Goal: Information Seeking & Learning: Compare options

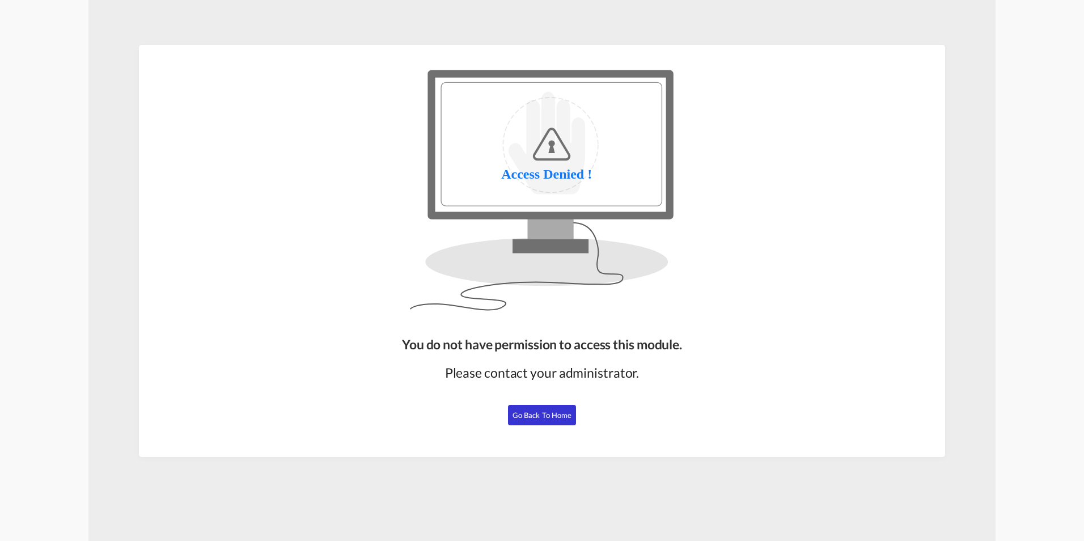
click at [539, 414] on span "Go Back to Home" at bounding box center [542, 414] width 60 height 9
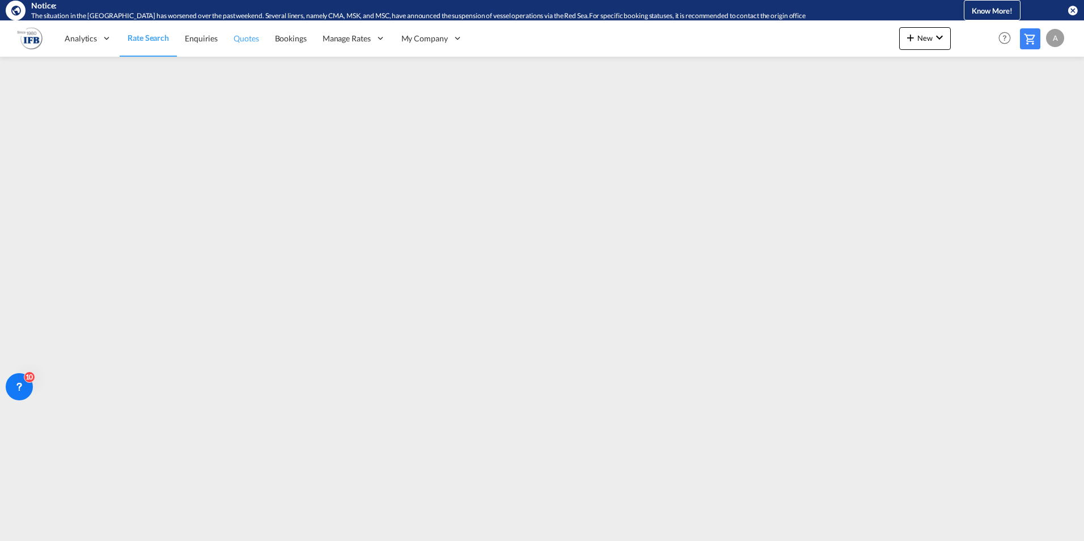
click at [244, 37] on span "Quotes" at bounding box center [246, 38] width 25 height 10
click at [239, 41] on span "Quotes" at bounding box center [245, 38] width 25 height 10
click at [239, 39] on span "Quotes" at bounding box center [245, 38] width 25 height 10
click at [154, 40] on span "Rate Search" at bounding box center [148, 38] width 41 height 10
click at [162, 50] on link "Rate Search" at bounding box center [148, 38] width 57 height 37
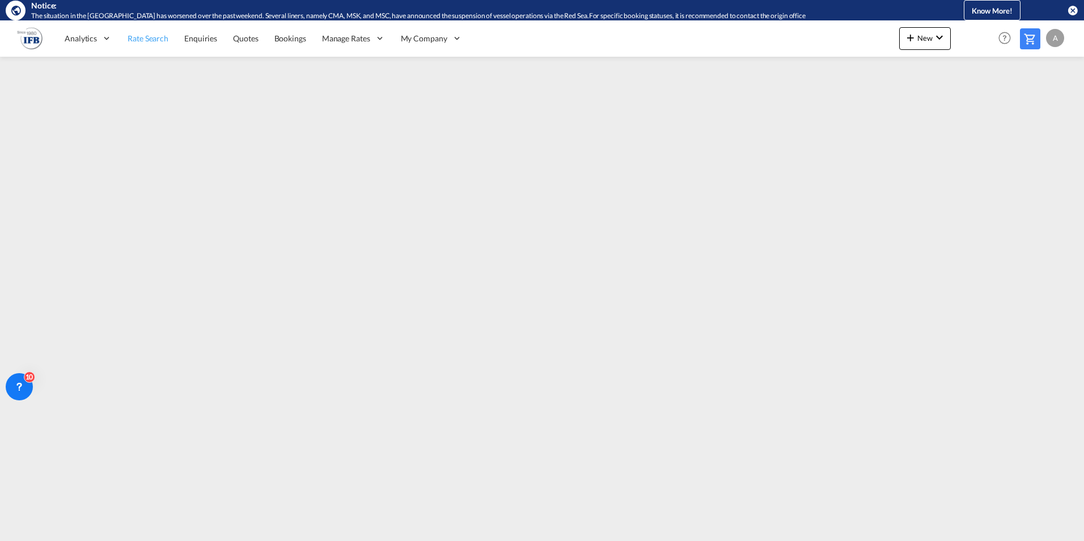
click at [151, 38] on span "Rate Search" at bounding box center [148, 38] width 41 height 10
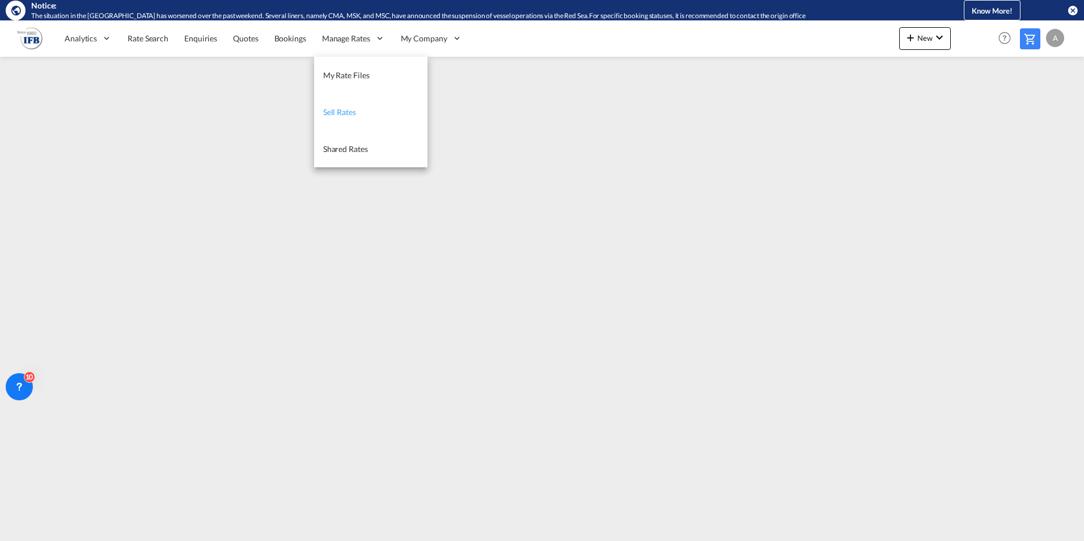
click at [348, 113] on span "Sell Rates" at bounding box center [339, 112] width 33 height 10
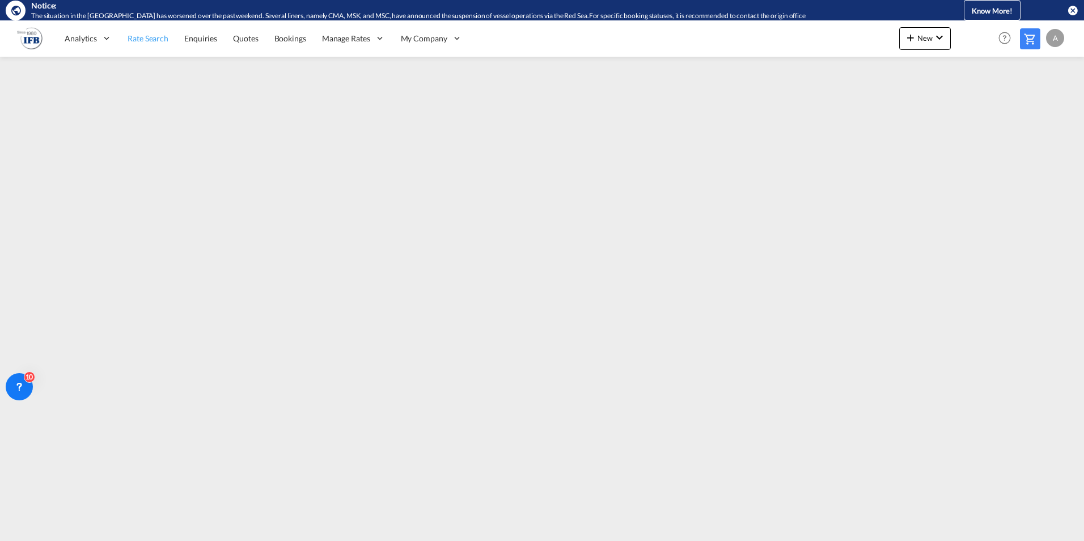
click at [149, 43] on span "Rate Search" at bounding box center [148, 38] width 41 height 10
